Goal: Find specific page/section: Find specific page/section

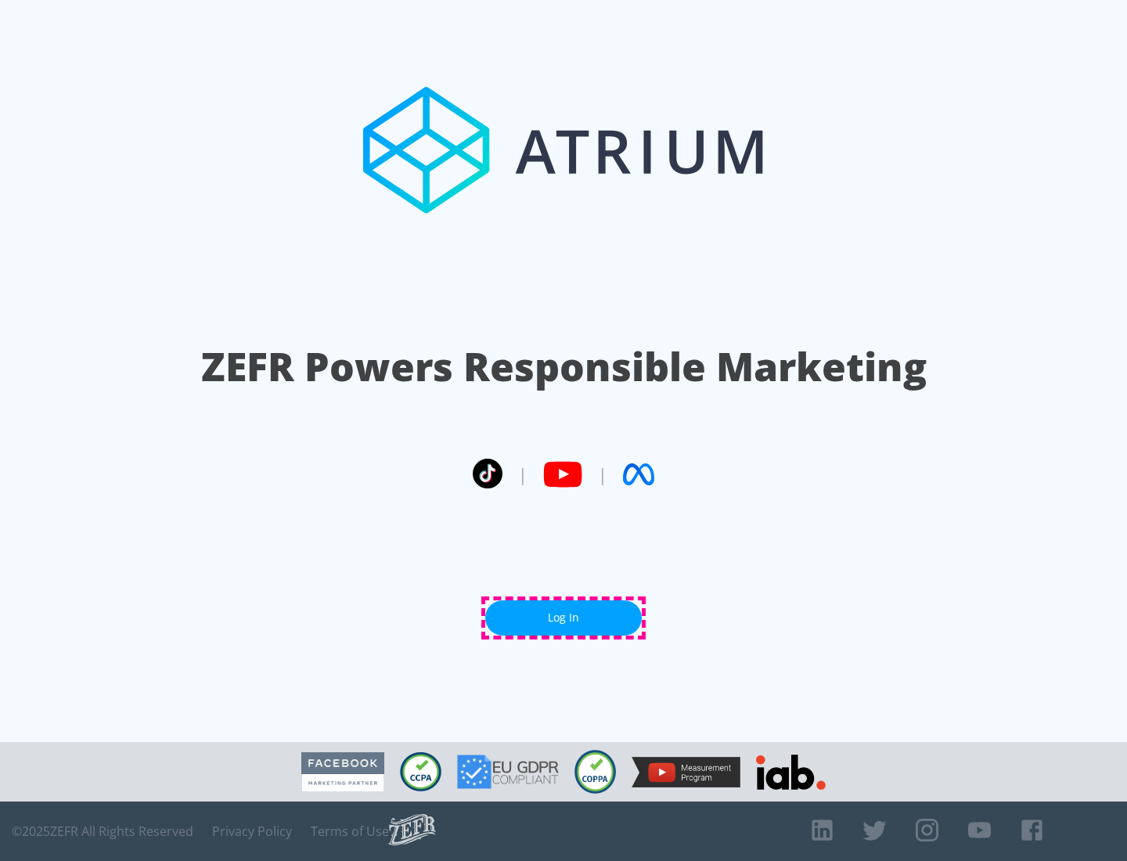
click at [563, 617] on link "Log In" at bounding box center [563, 617] width 156 height 35
